Goal: Transaction & Acquisition: Purchase product/service

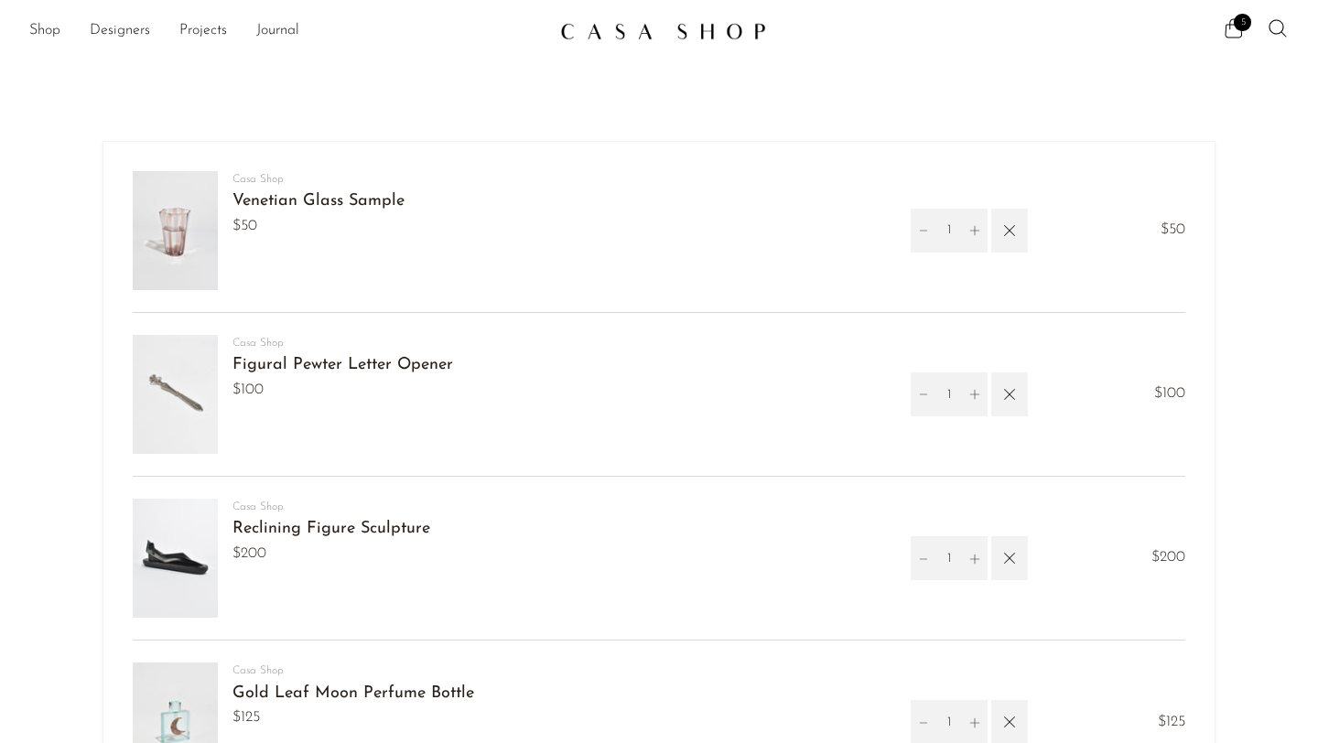
click at [587, 28] on img at bounding box center [663, 31] width 206 height 18
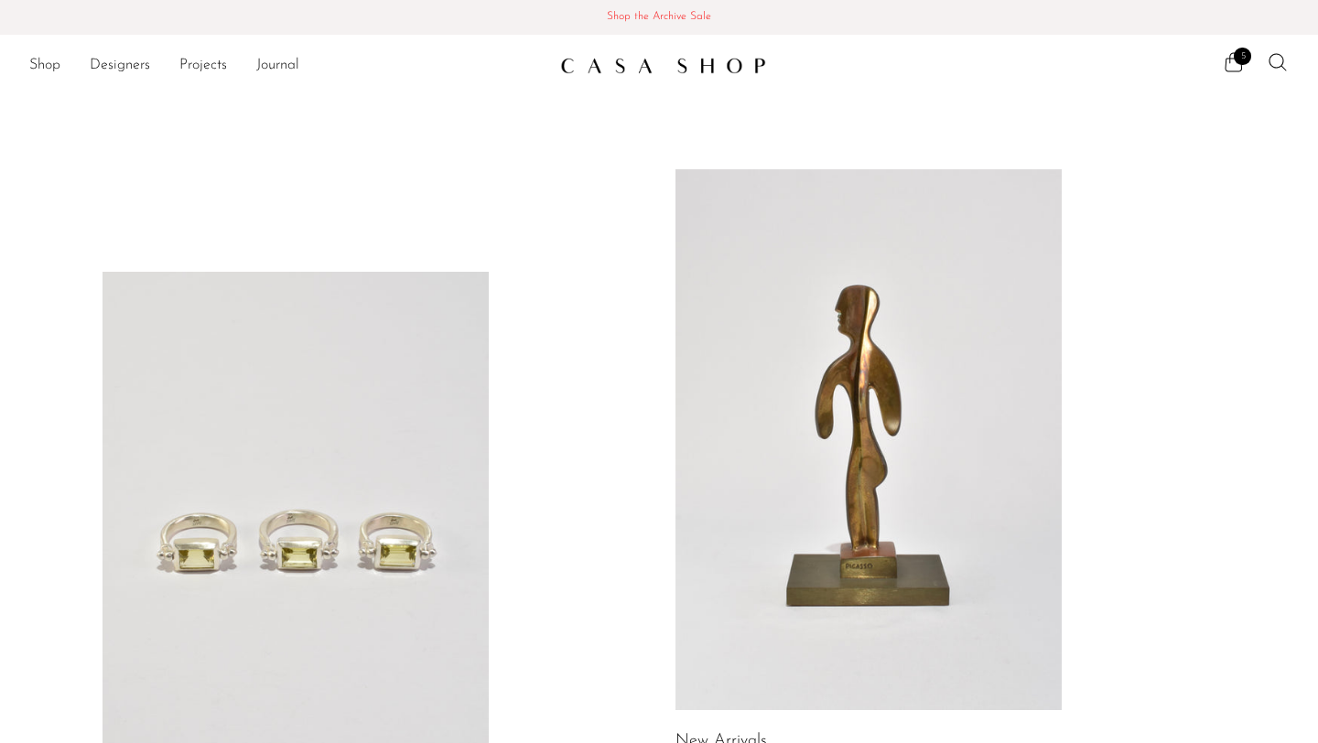
click at [650, 16] on span "Shop the Archive Sale" at bounding box center [659, 17] width 1289 height 20
click at [825, 394] on link at bounding box center [868, 439] width 386 height 541
click at [1280, 59] on icon at bounding box center [1278, 62] width 22 height 22
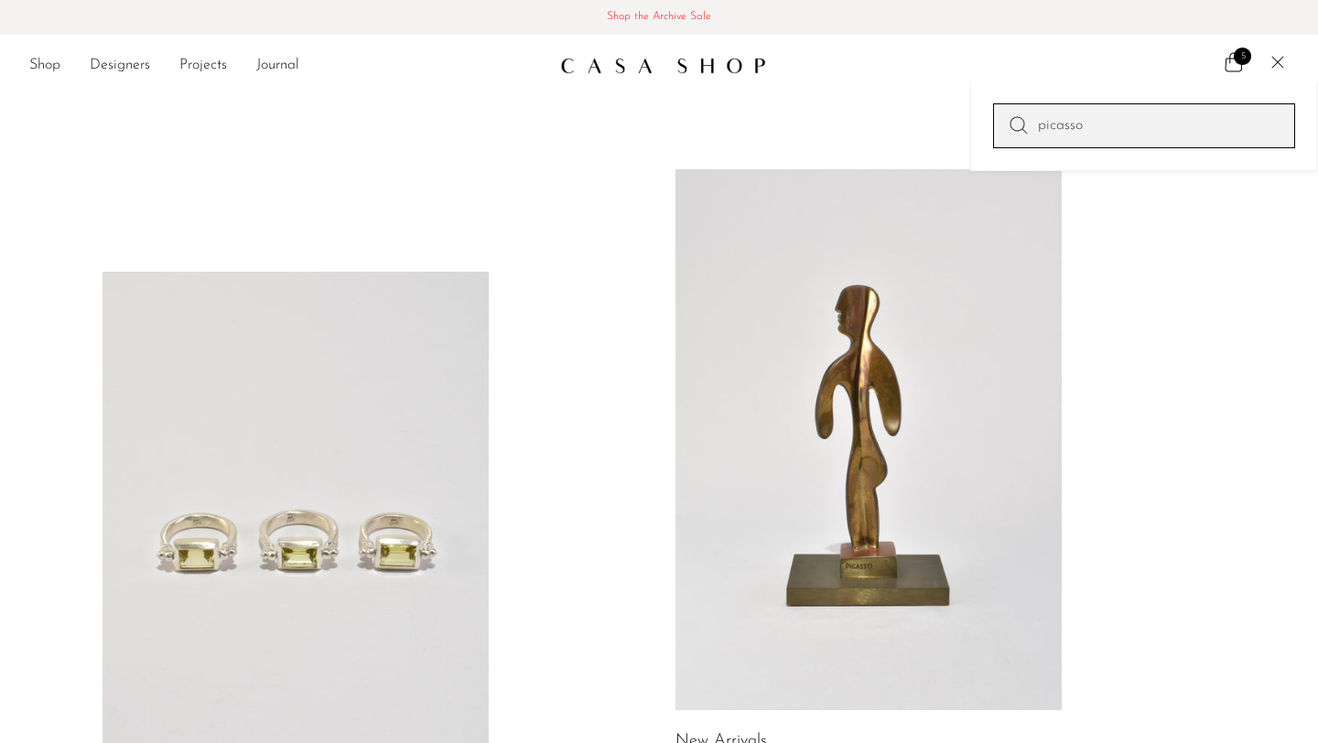
type input "picasso"
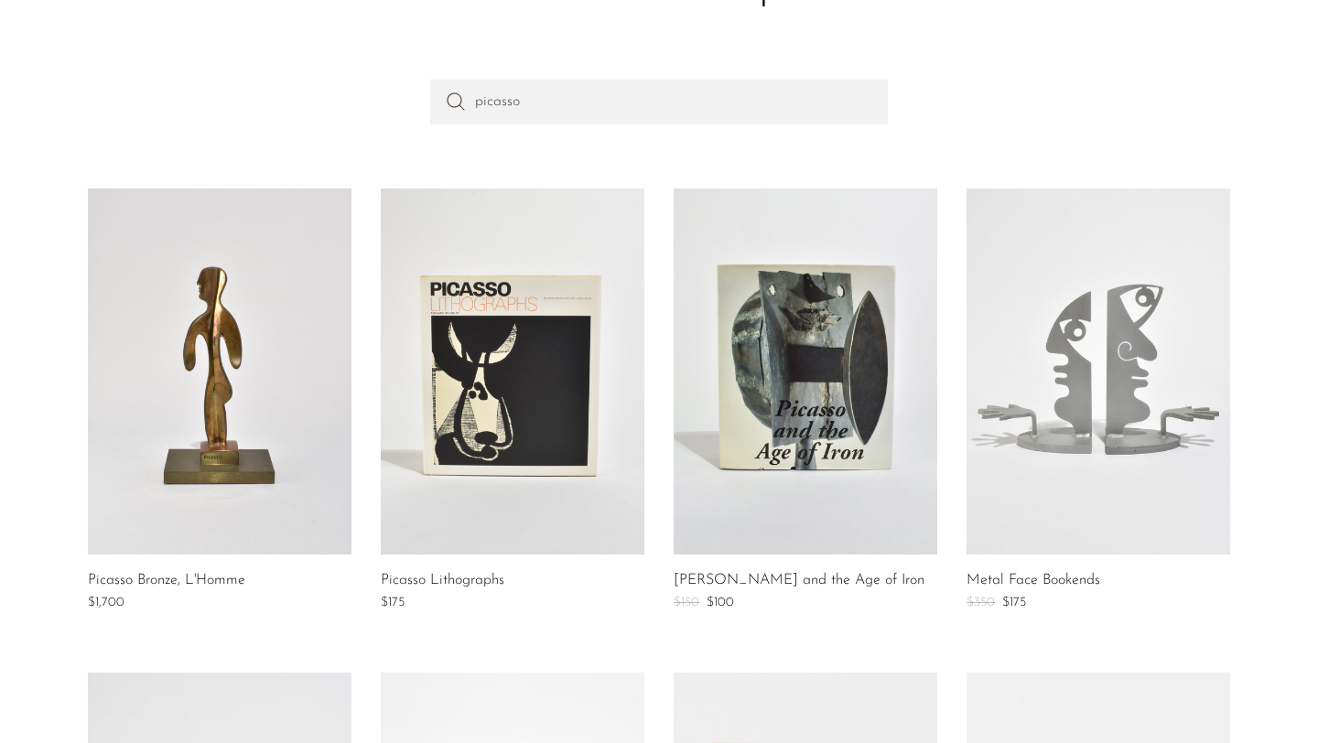
scroll to position [164, 0]
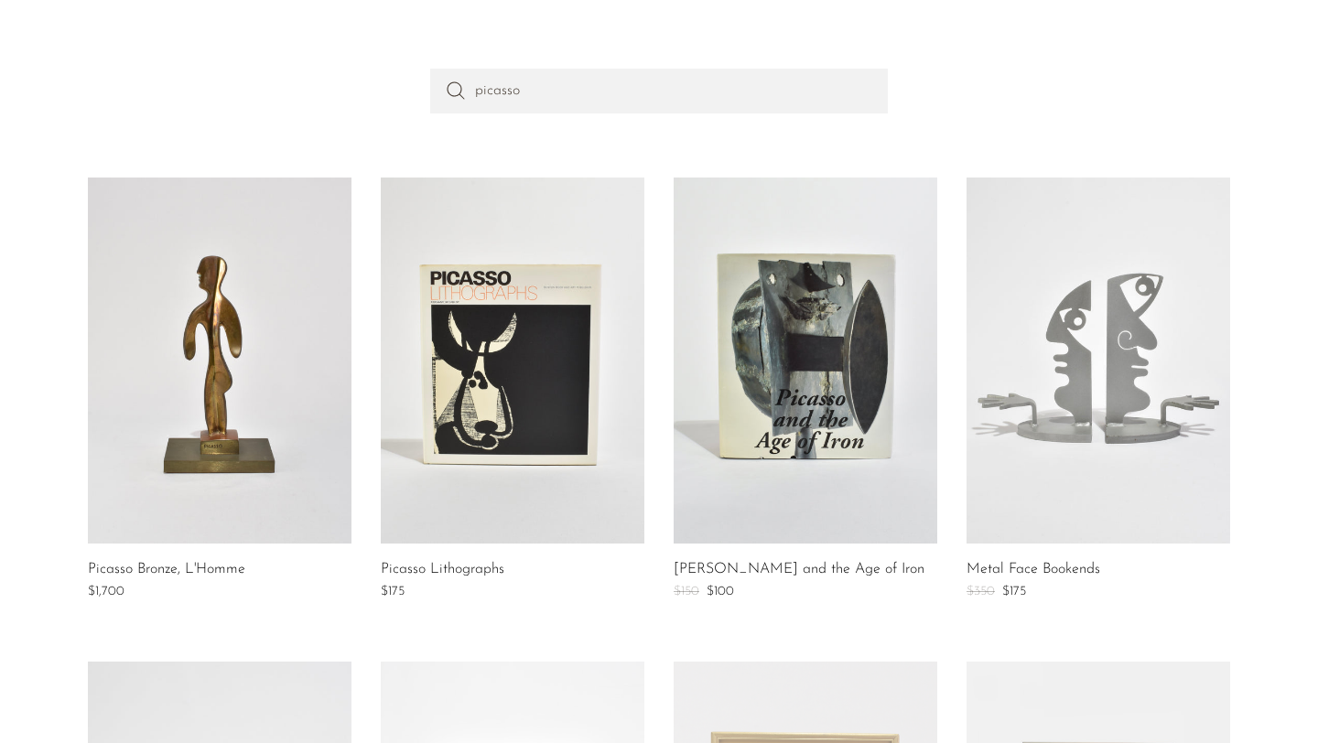
click at [177, 328] on link at bounding box center [220, 361] width 264 height 366
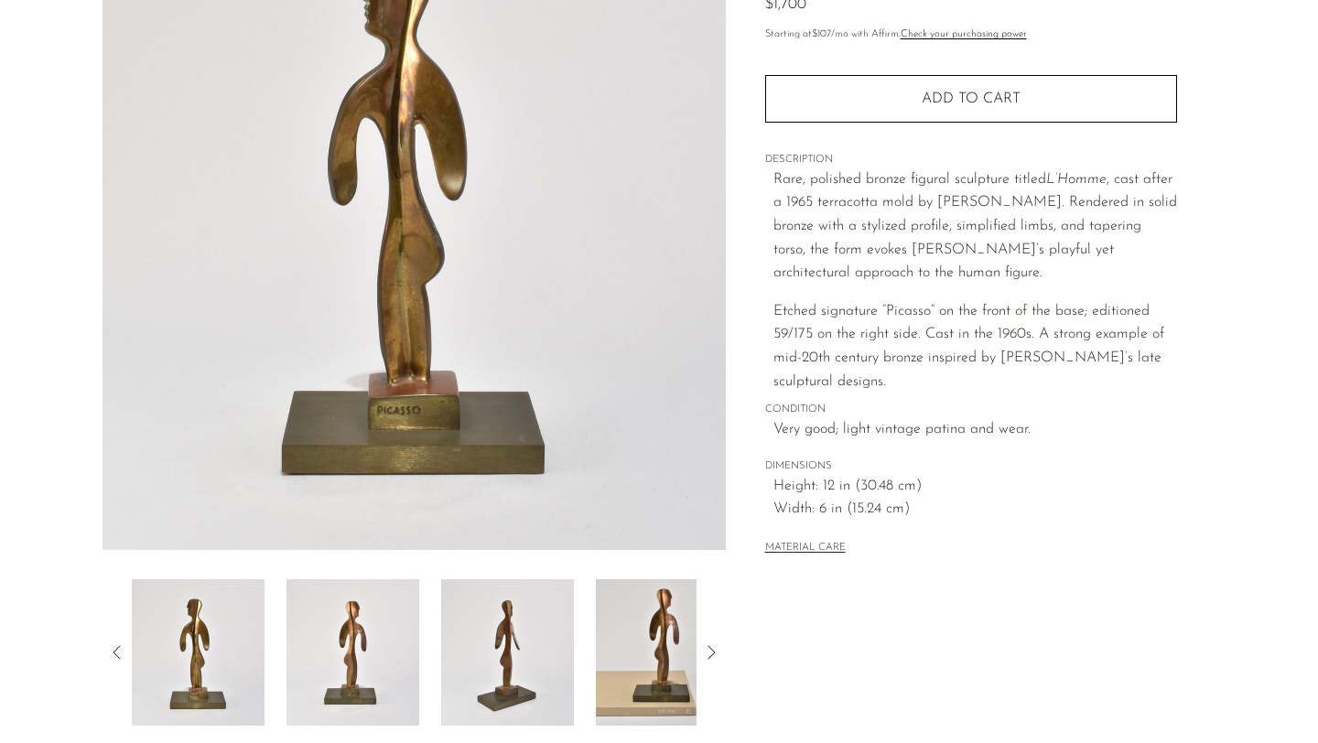
scroll to position [220, 0]
click at [411, 248] on img at bounding box center [414, 208] width 623 height 686
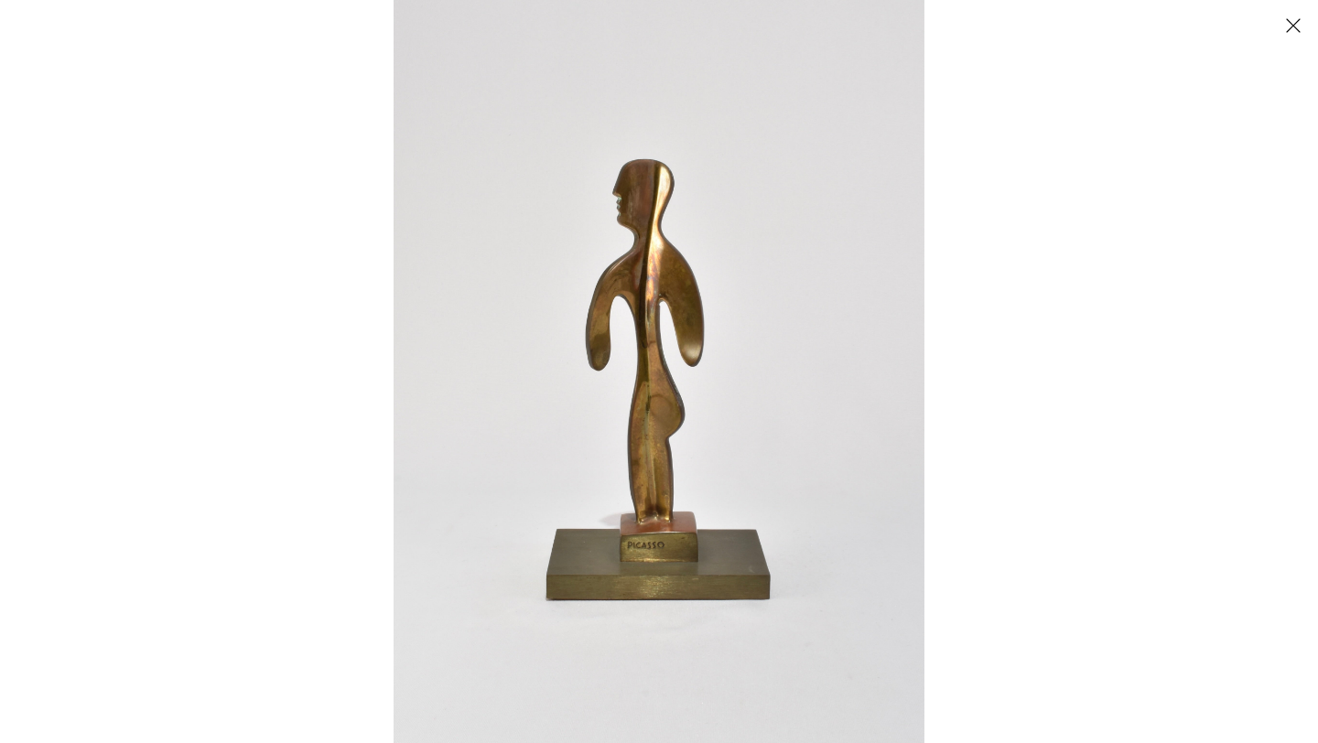
click at [1298, 27] on button "Close" at bounding box center [1293, 25] width 32 height 32
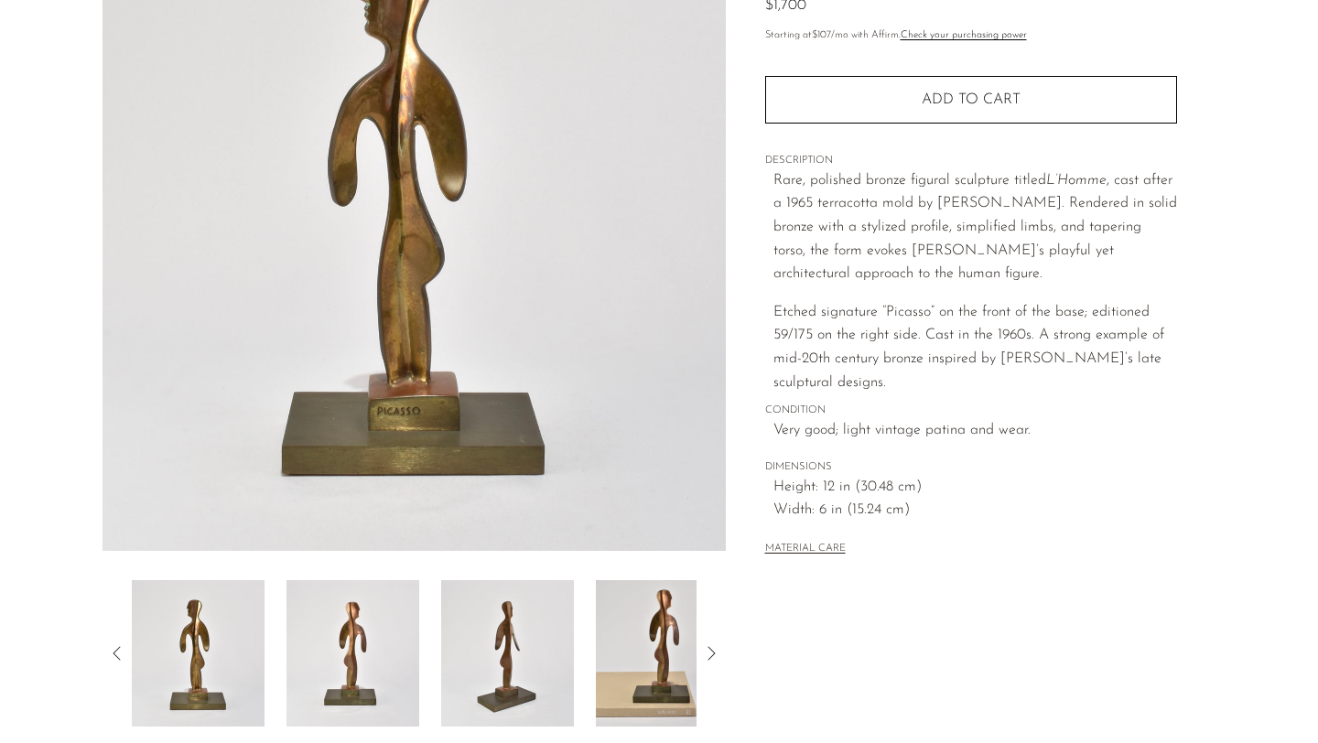
click at [465, 378] on img at bounding box center [414, 208] width 623 height 686
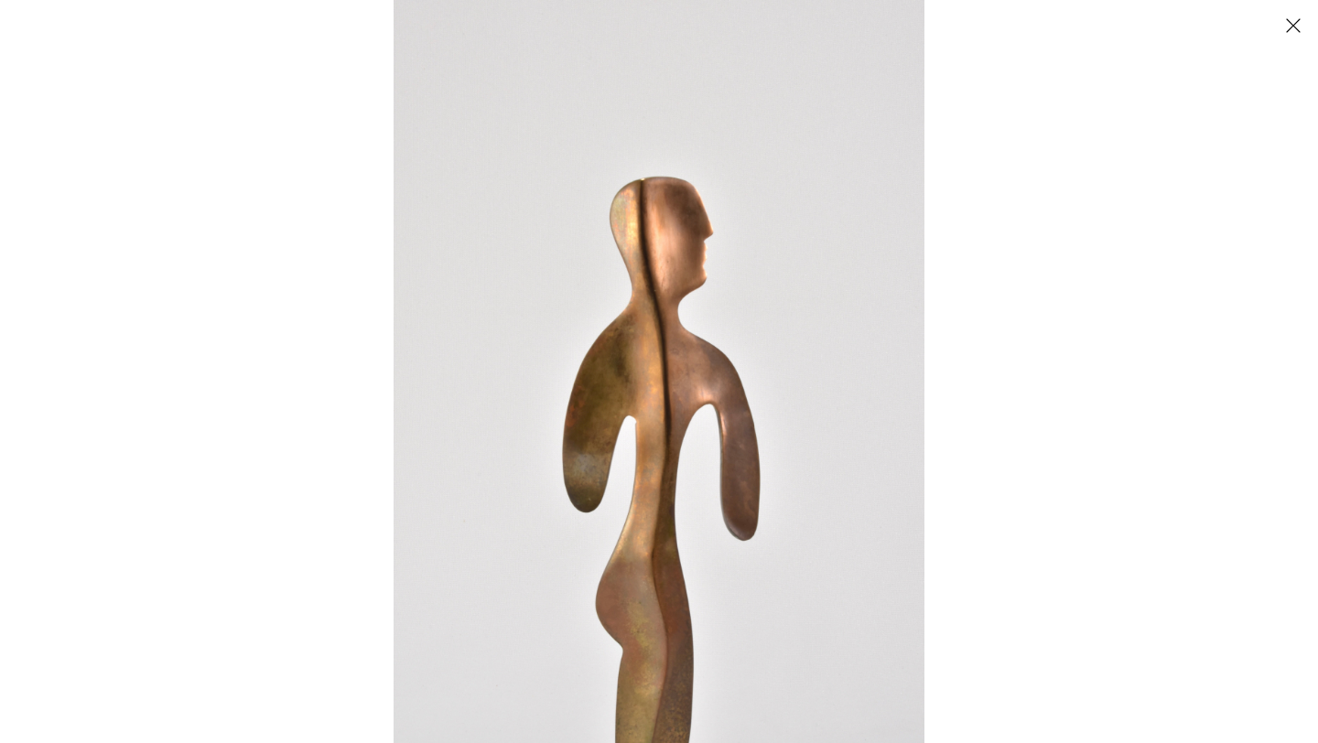
click at [547, 314] on img at bounding box center [659, 371] width 531 height 743
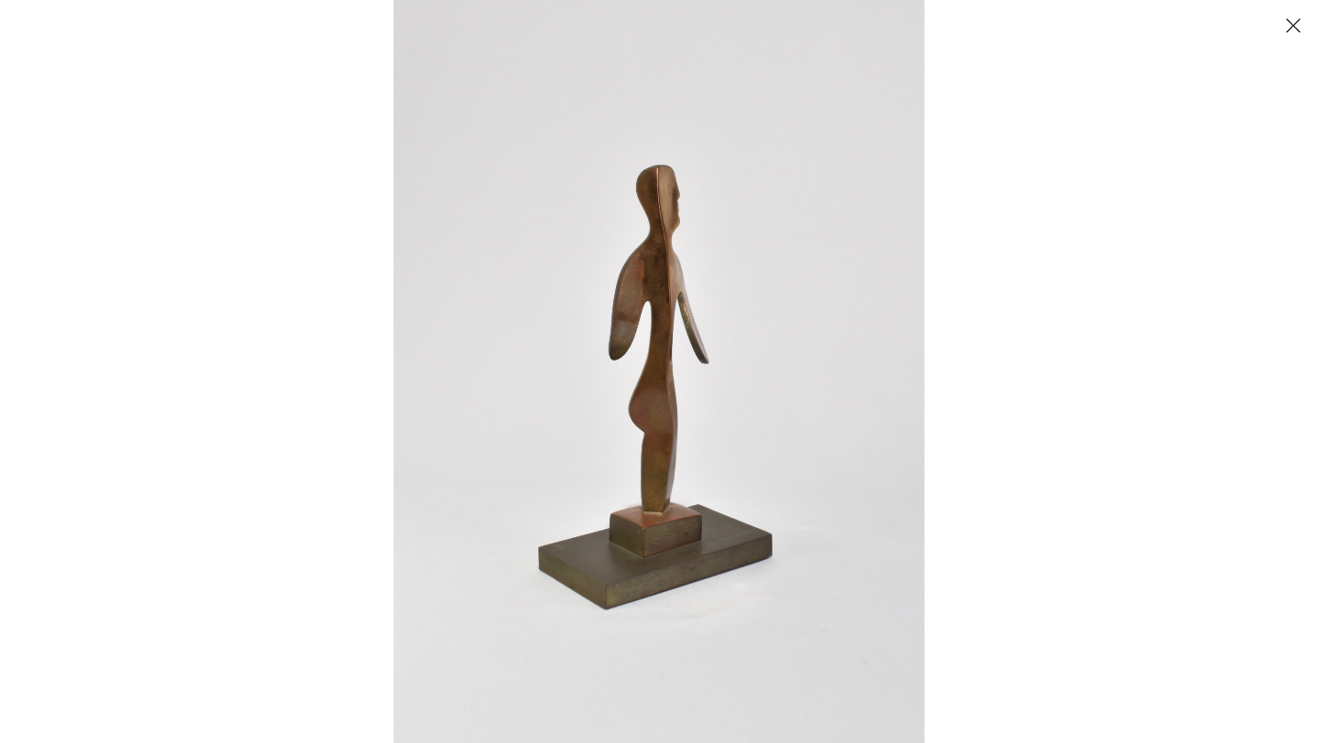
click at [658, 287] on img at bounding box center [659, 371] width 531 height 743
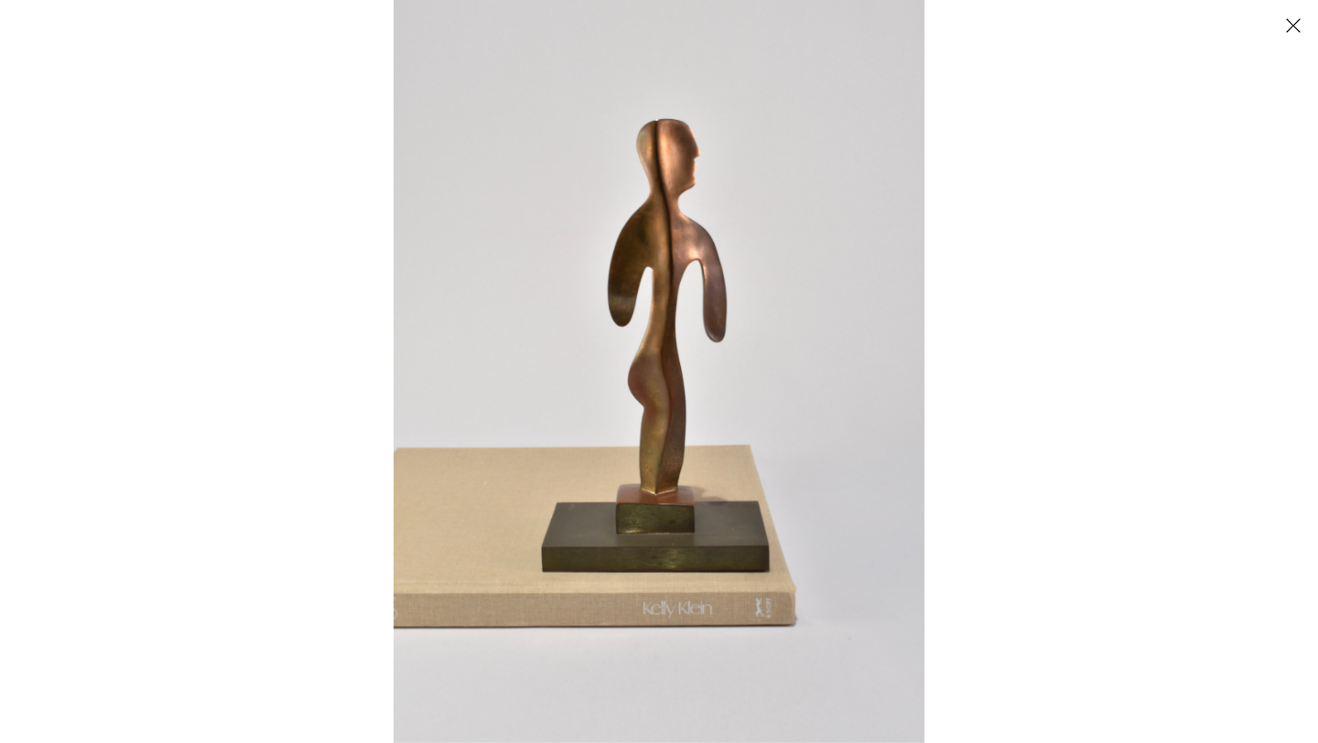
click at [650, 167] on img at bounding box center [659, 371] width 531 height 743
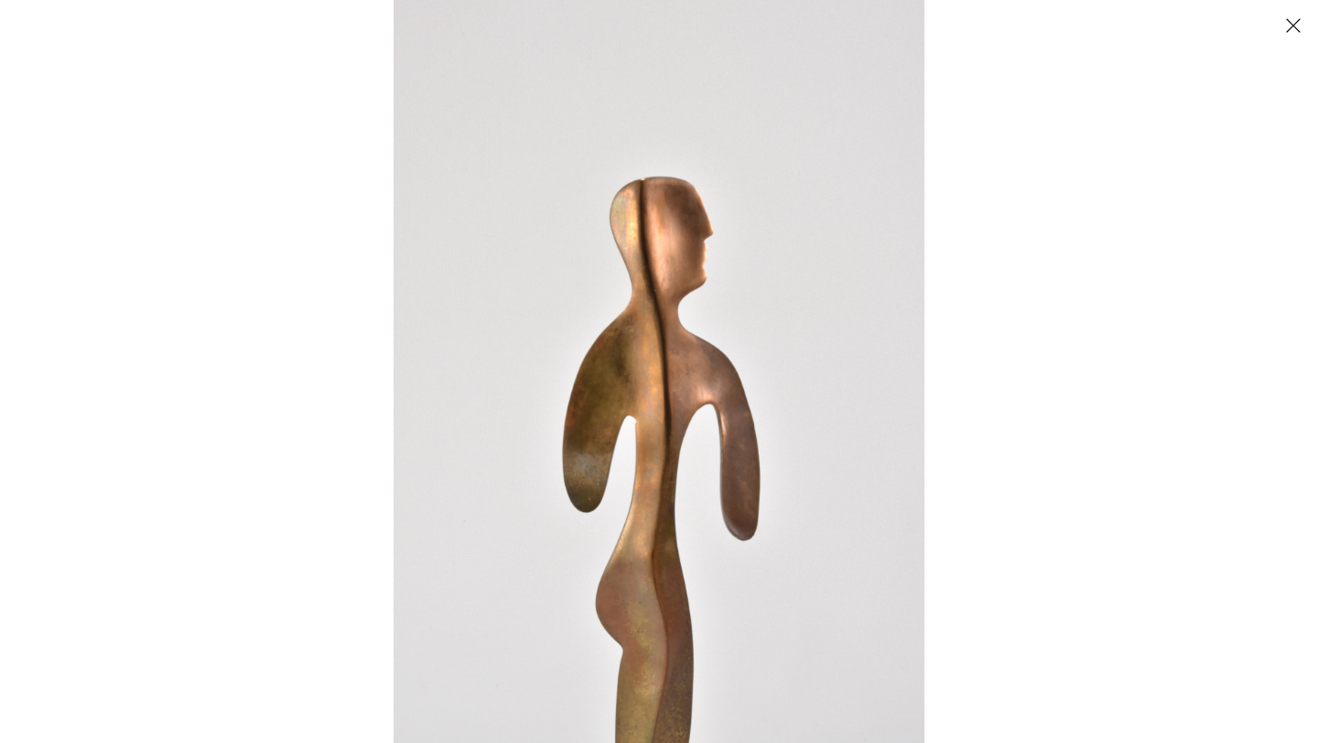
click at [1289, 18] on button "Close" at bounding box center [1293, 25] width 32 height 32
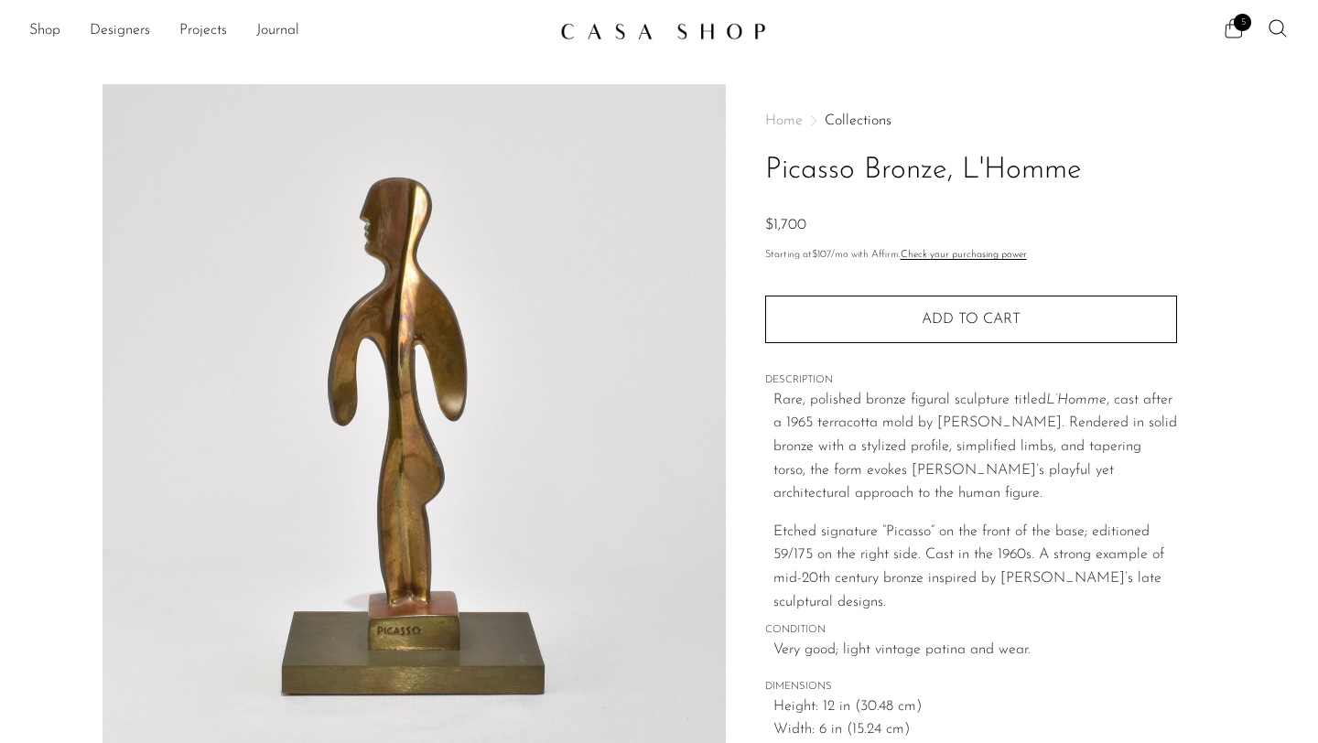
click at [1236, 23] on span "5" at bounding box center [1242, 22] width 17 height 17
